Goal: Information Seeking & Learning: Learn about a topic

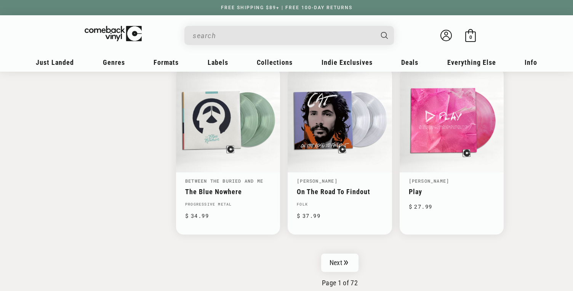
scroll to position [1370, 0]
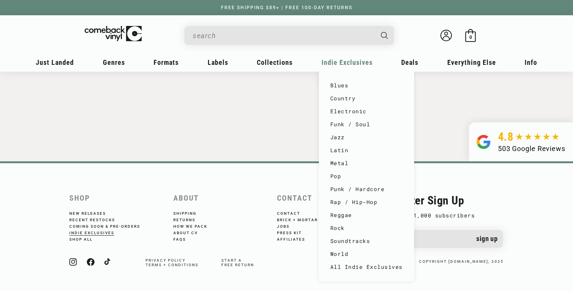
click at [341, 72] on div "Blues Country Electronic Funk / Soul Jazz Latin Metal Pop Punk / Hardcore Rap /…" at bounding box center [366, 176] width 95 height 210
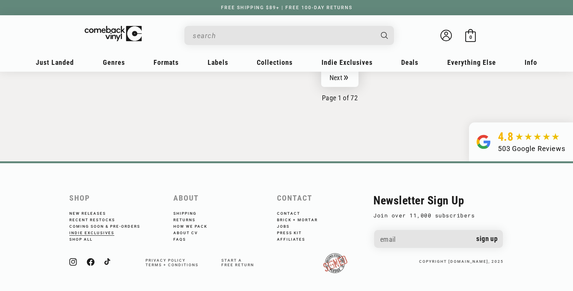
click at [351, 75] on link "Next" at bounding box center [339, 78] width 37 height 18
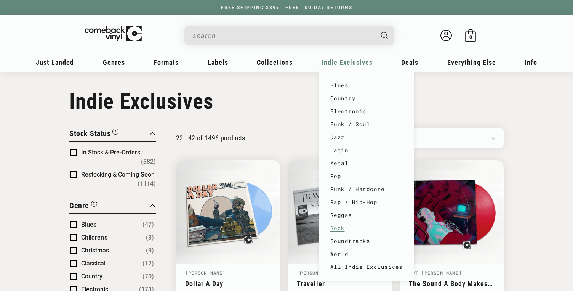
click at [343, 231] on link "Rock" at bounding box center [366, 227] width 72 height 13
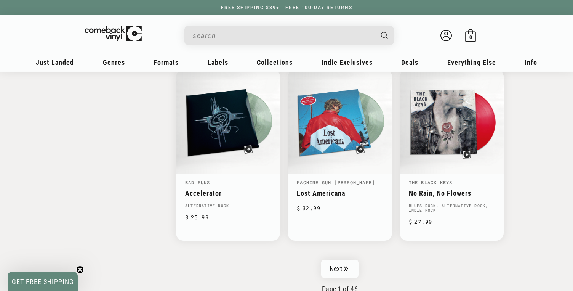
scroll to position [1175, 0]
click at [341, 270] on link "Next" at bounding box center [339, 268] width 37 height 18
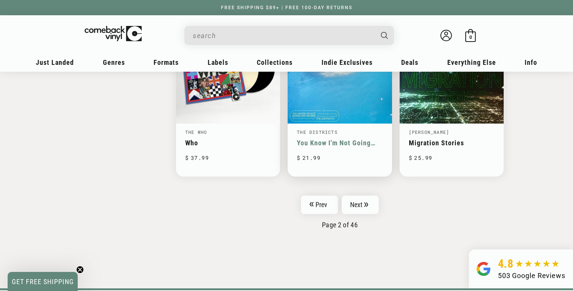
scroll to position [1248, 0]
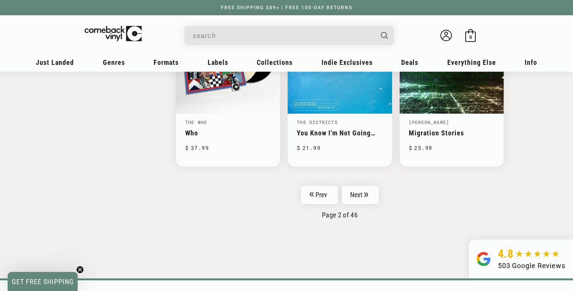
click at [373, 187] on link "Next" at bounding box center [360, 195] width 37 height 18
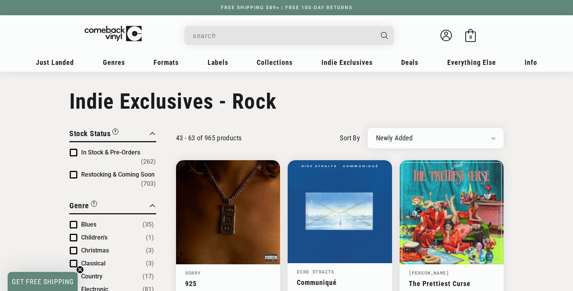
click at [211, 34] on input "When autocomplete results are available use up and down arrows to review and en…" at bounding box center [283, 36] width 181 height 16
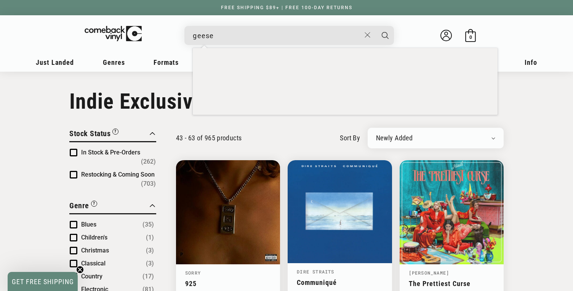
type input "geese"
click at [376, 26] on button "Search" at bounding box center [385, 35] width 19 height 19
